Goal: Task Accomplishment & Management: Use online tool/utility

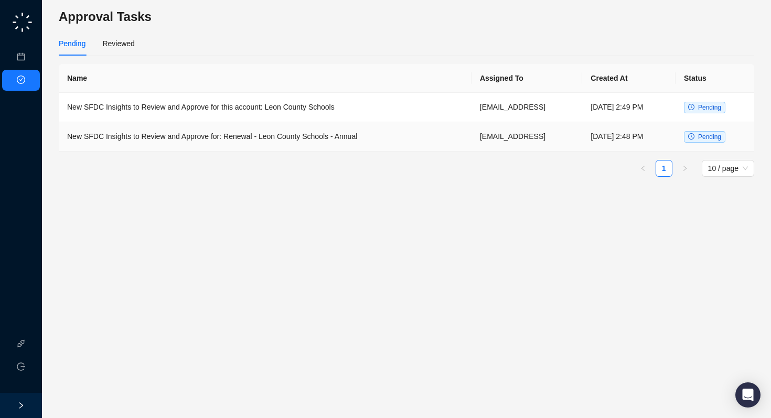
click at [262, 136] on td "New SFDC Insights to Review and Approve for: Renewal - Leon County Schools - An…" at bounding box center [265, 136] width 413 height 29
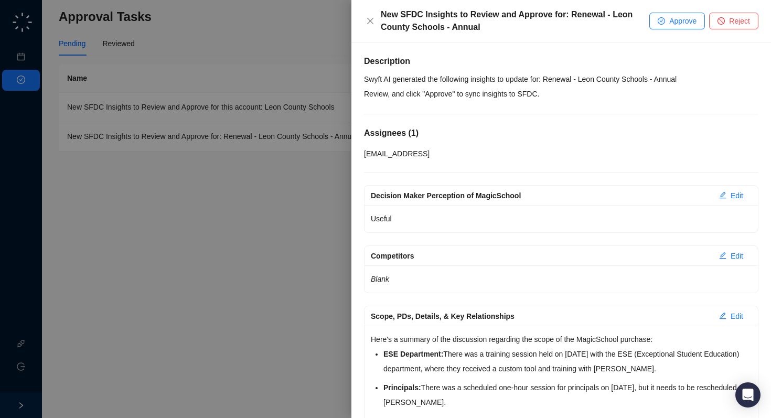
scroll to position [14, 0]
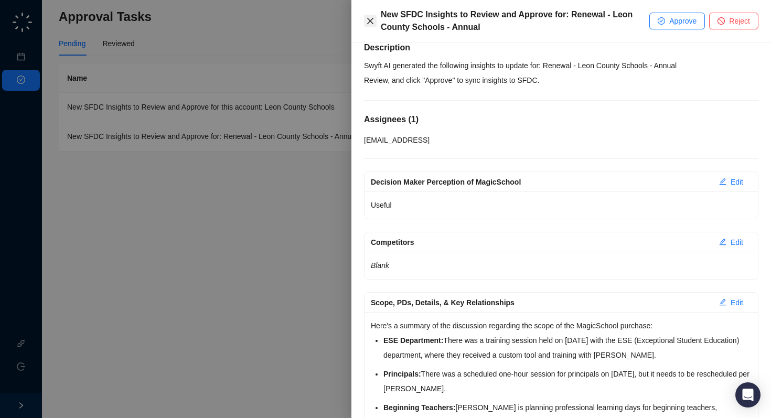
click at [374, 26] on button "Close" at bounding box center [370, 21] width 13 height 13
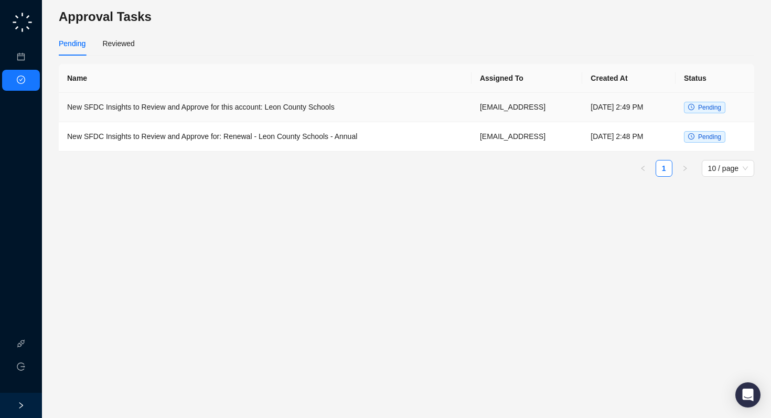
click at [294, 113] on td "New SFDC Insights to Review and Approve for this account: Leon County Schools" at bounding box center [265, 107] width 413 height 29
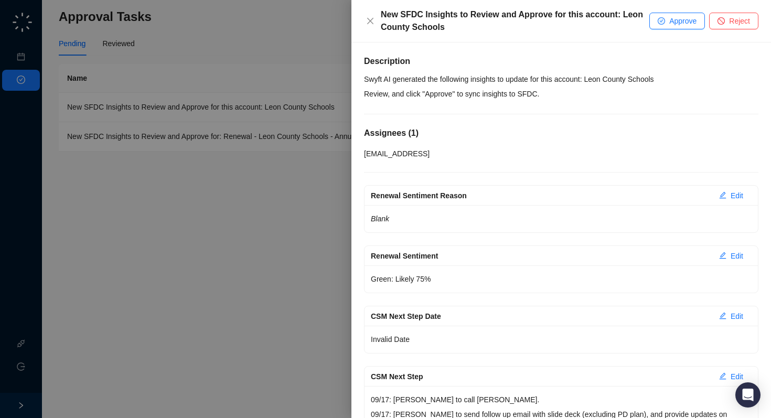
click at [241, 212] on div at bounding box center [385, 209] width 771 height 418
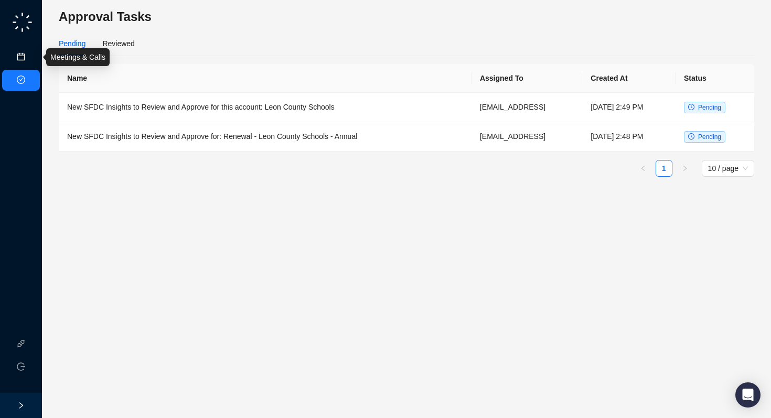
click at [30, 57] on link "Meetings & Calls" at bounding box center [57, 57] width 55 height 8
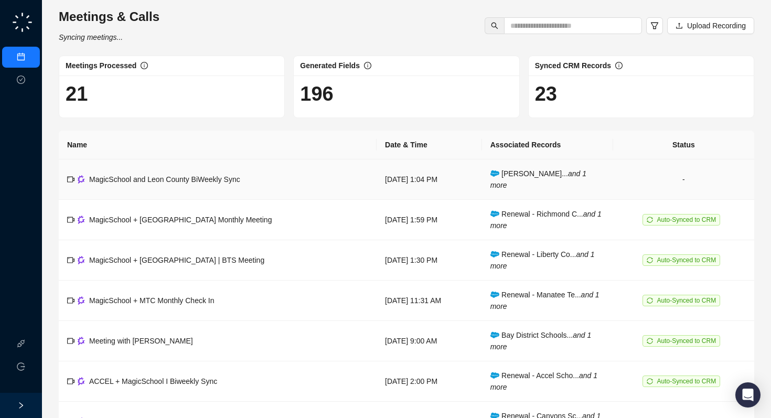
click at [239, 183] on span "MagicSchool and Leon County BiWeekly Sync" at bounding box center [164, 179] width 151 height 8
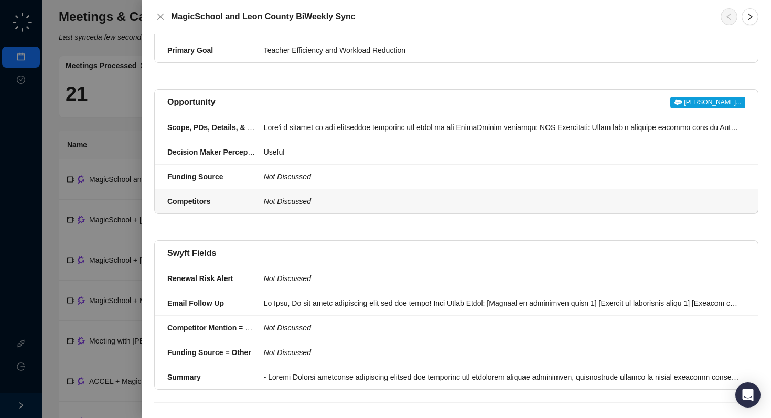
scroll to position [486, 0]
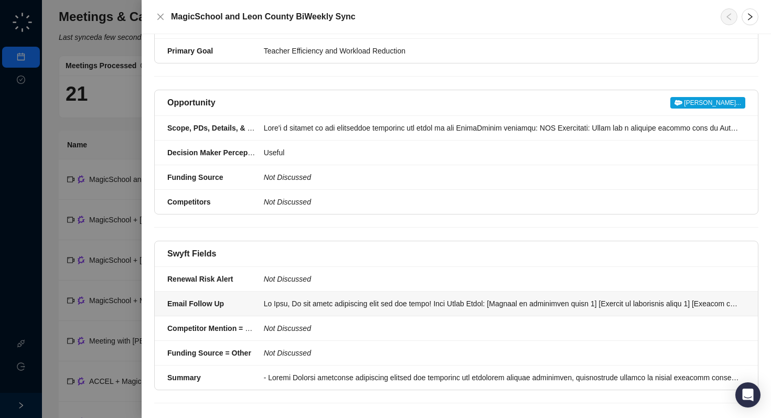
click at [289, 316] on li "Email Follow Up" at bounding box center [456, 304] width 603 height 25
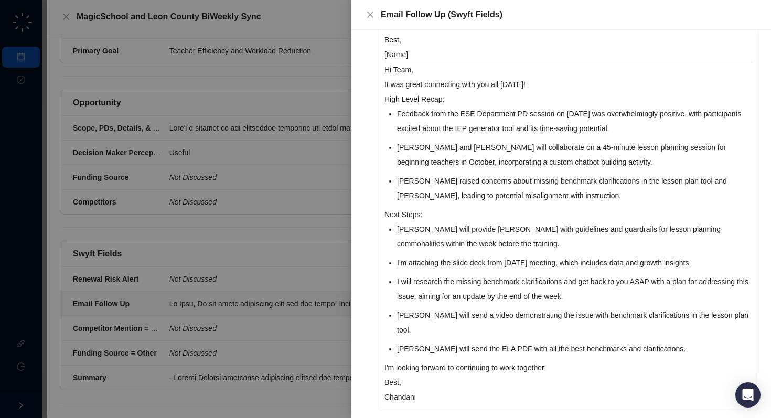
scroll to position [269, 0]
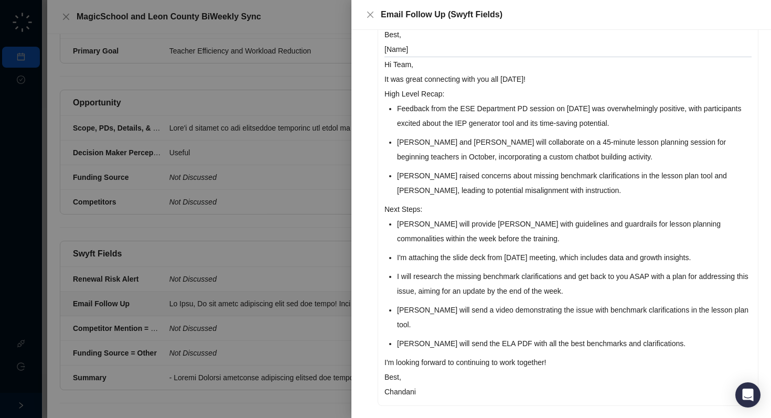
drag, startPoint x: 396, startPoint y: 108, endPoint x: 672, endPoint y: 128, distance: 277.2
click at [672, 128] on div "Hi Team, It was great connecting with you all [DATE]! High Level Recap: [Summar…" at bounding box center [568, 129] width 380 height 552
copy li "Feedback from the ESE Department PD session on [DATE] was overwhelmingly positi…"
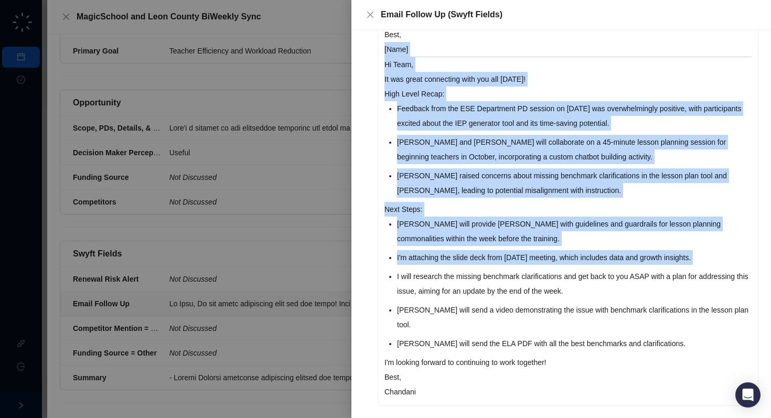
drag, startPoint x: 588, startPoint y: 292, endPoint x: 395, endPoint y: 267, distance: 195.1
click at [395, 267] on div "Hi Team, It was great connecting with you all [DATE]! High Level Recap: [Summar…" at bounding box center [568, 129] width 380 height 552
drag, startPoint x: 597, startPoint y: 292, endPoint x: 400, endPoint y: 269, distance: 199.0
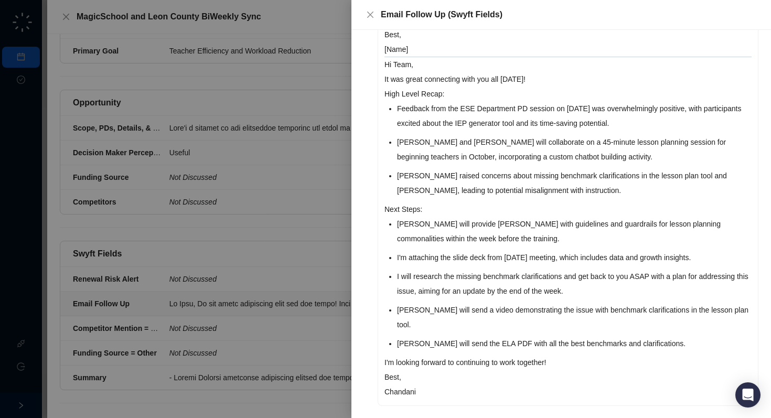
click at [476, 269] on li "I will research the missing benchmark clarifications and get back to you ASAP w…" at bounding box center [574, 283] width 355 height 29
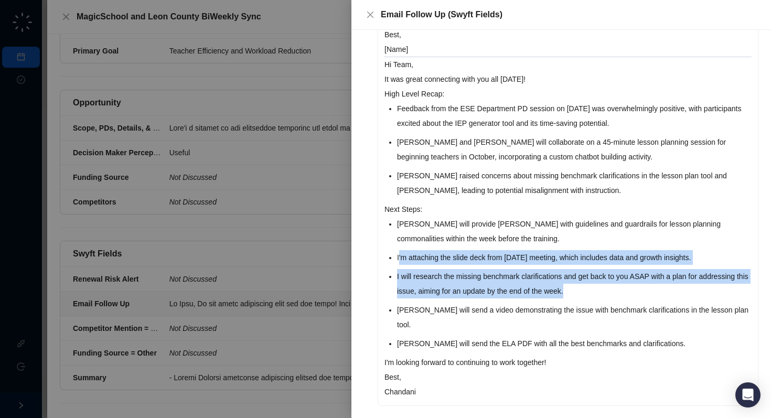
drag, startPoint x: 600, startPoint y: 297, endPoint x: 400, endPoint y: 264, distance: 203.1
click at [400, 264] on ul "[PERSON_NAME] will provide [PERSON_NAME] with guidelines and guardrails for les…" at bounding box center [574, 284] width 355 height 134
copy ul "'m attaching the slide deck from [DATE] meeting, which includes data and growth…"
